Goal: Task Accomplishment & Management: Use online tool/utility

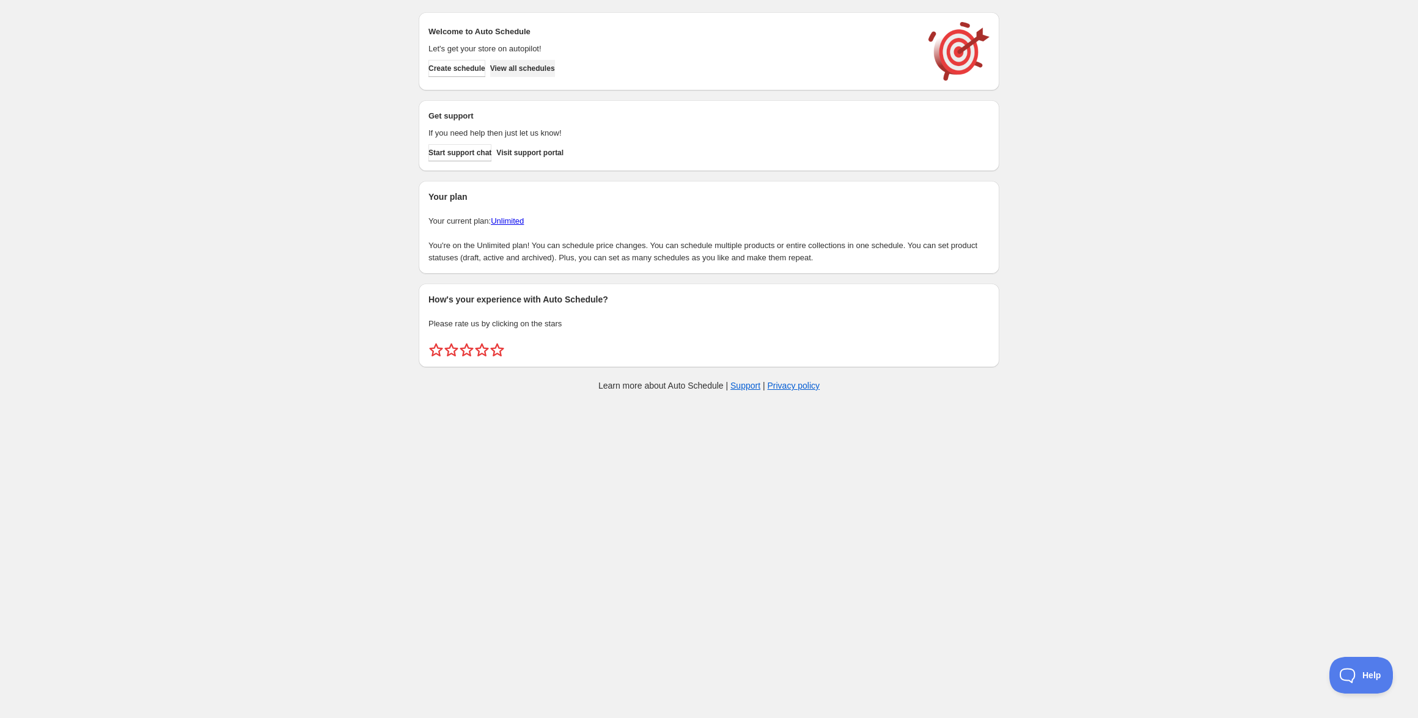
click at [533, 70] on span "View all schedules" at bounding box center [522, 69] width 65 height 10
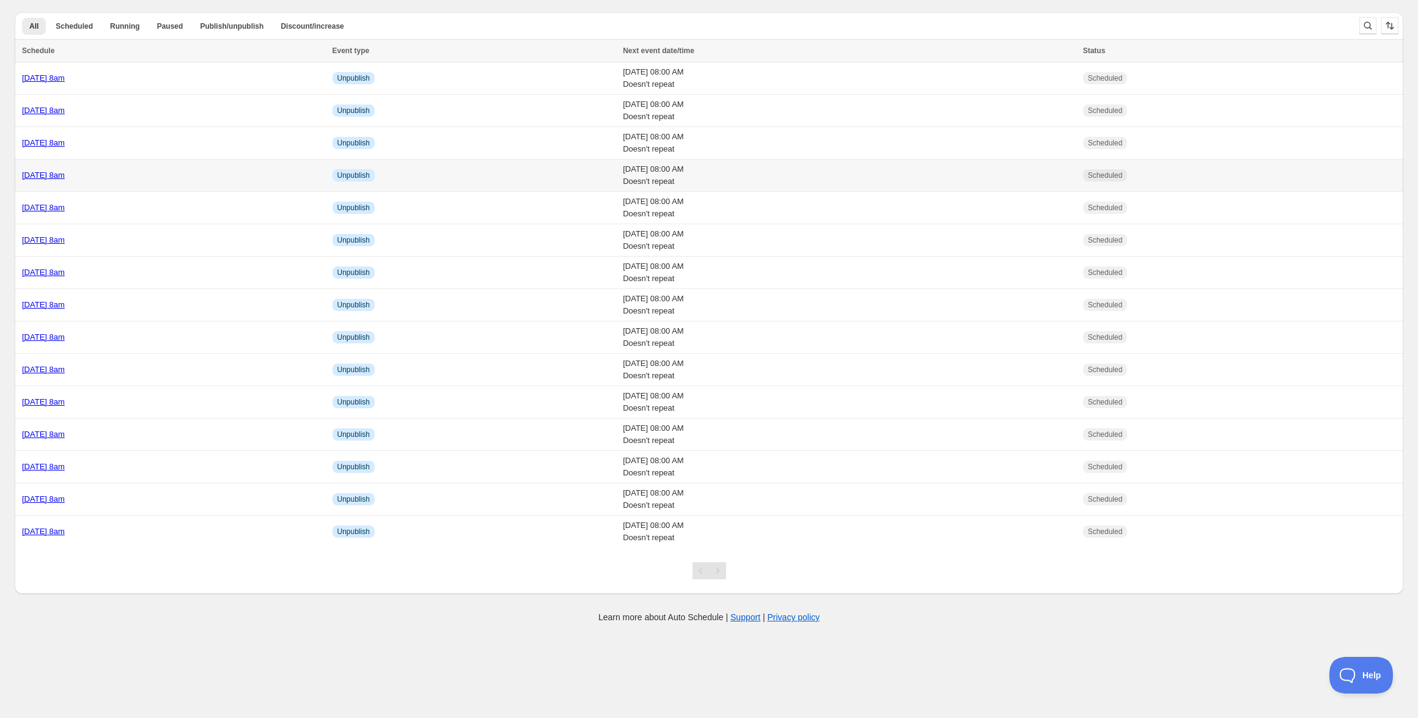
click at [65, 176] on link "[DATE] 8am" at bounding box center [43, 174] width 43 height 9
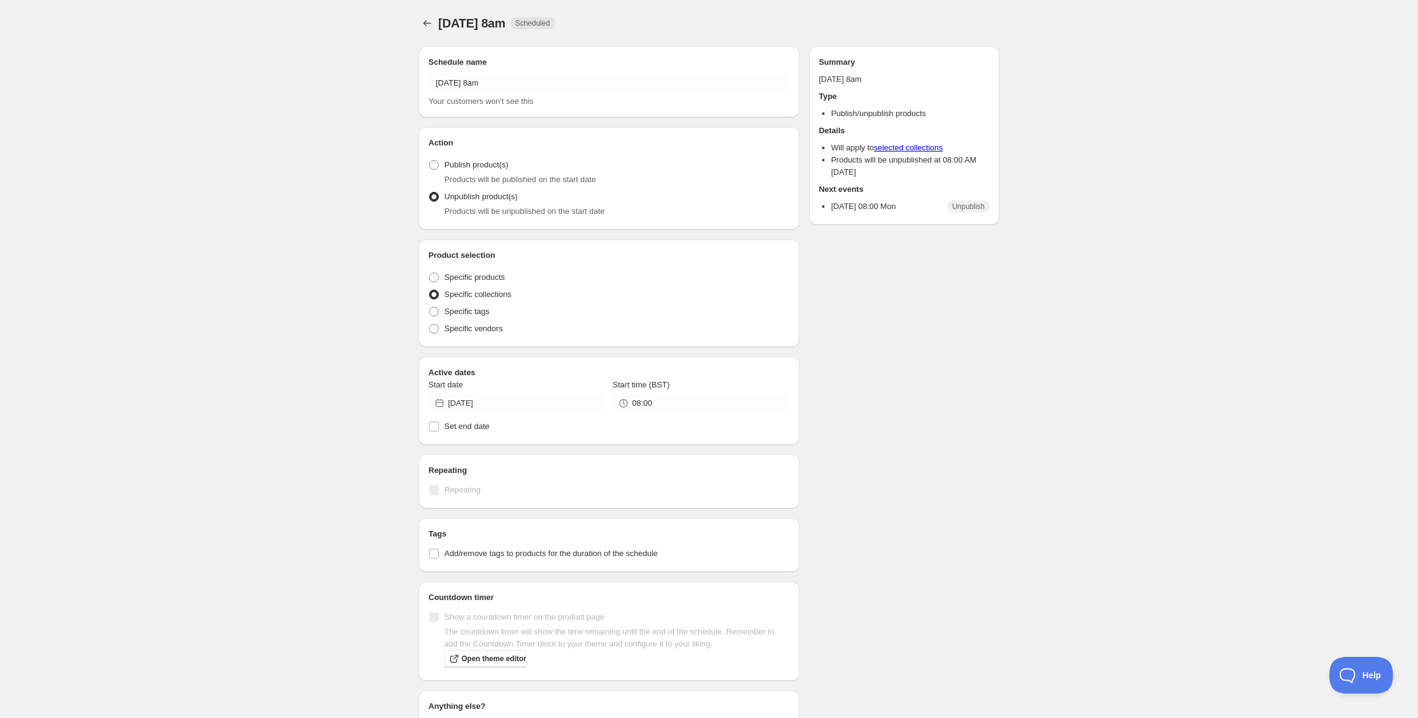
radio input "true"
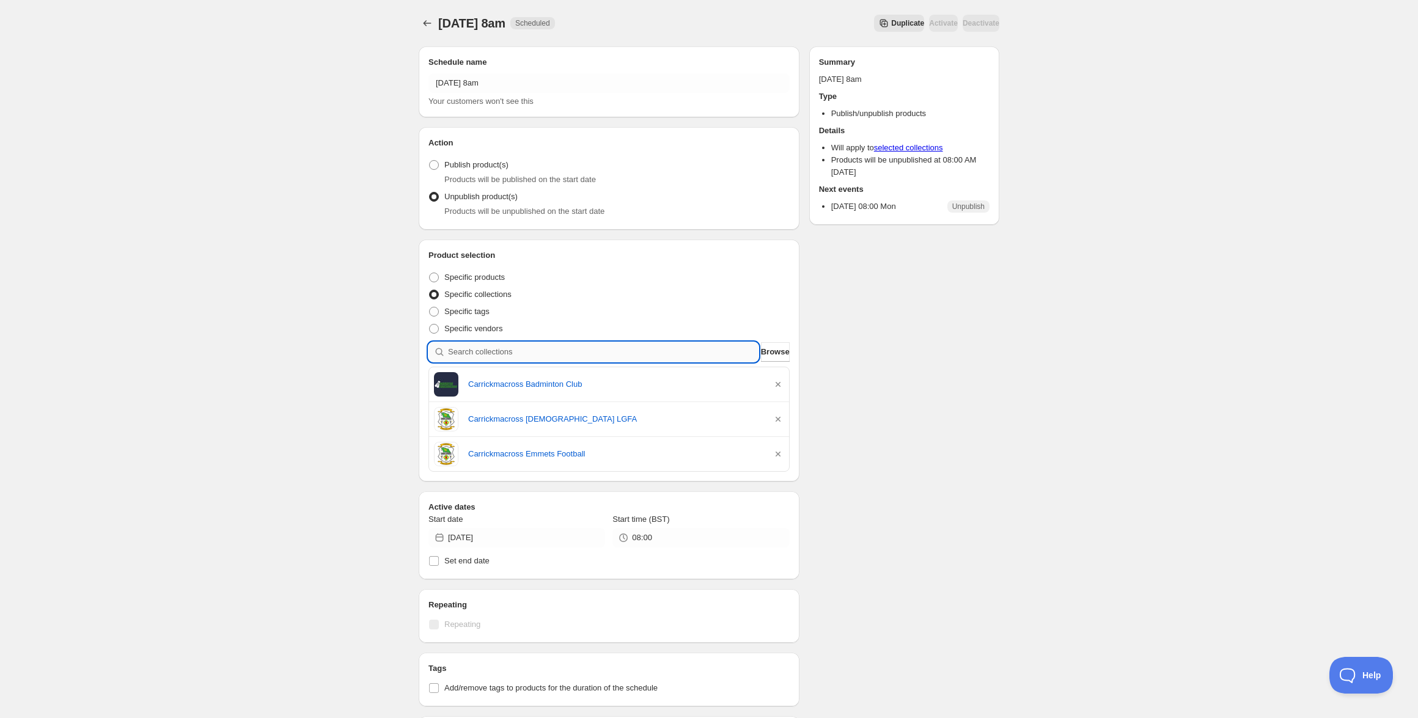
click at [583, 356] on input "search" at bounding box center [603, 352] width 310 height 20
paste input "Castlegar AC"
type input "Castlegar AC"
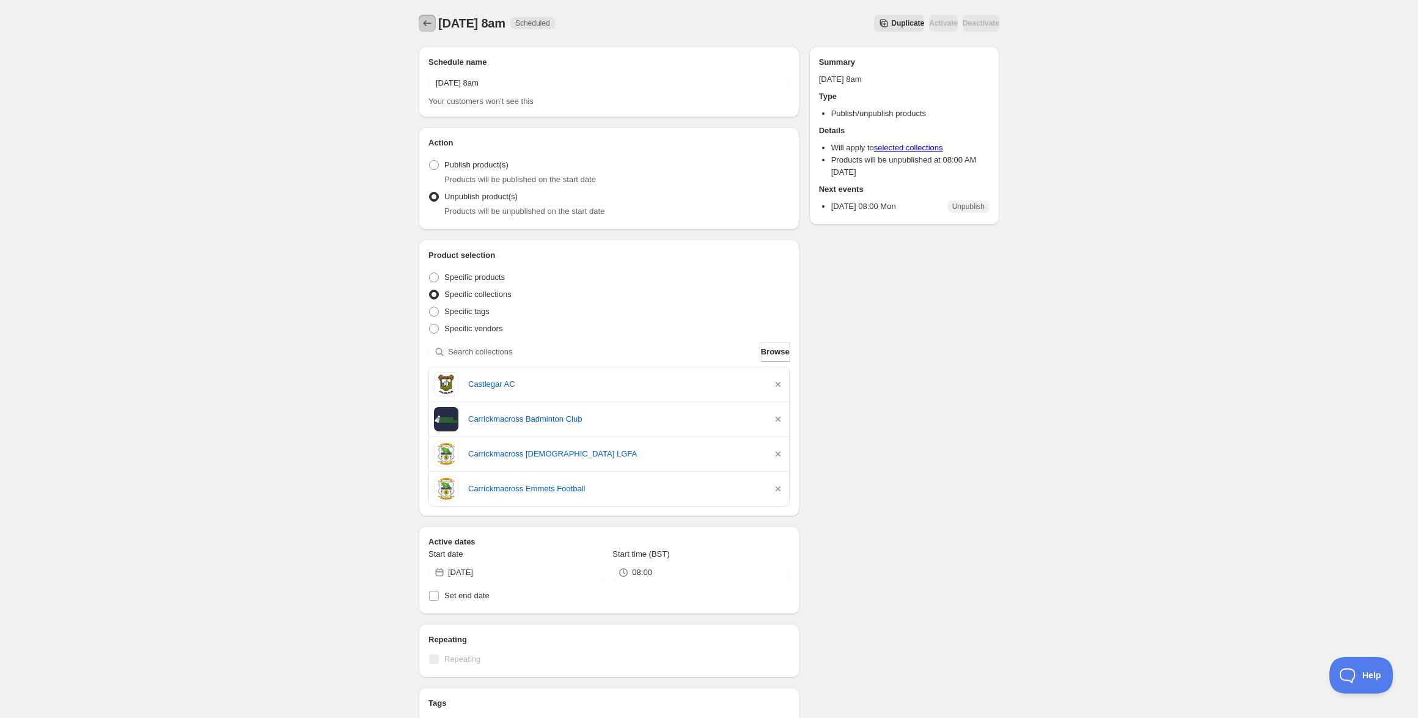
click at [433, 21] on button "Schedules" at bounding box center [427, 23] width 17 height 17
